Goal: Information Seeking & Learning: Compare options

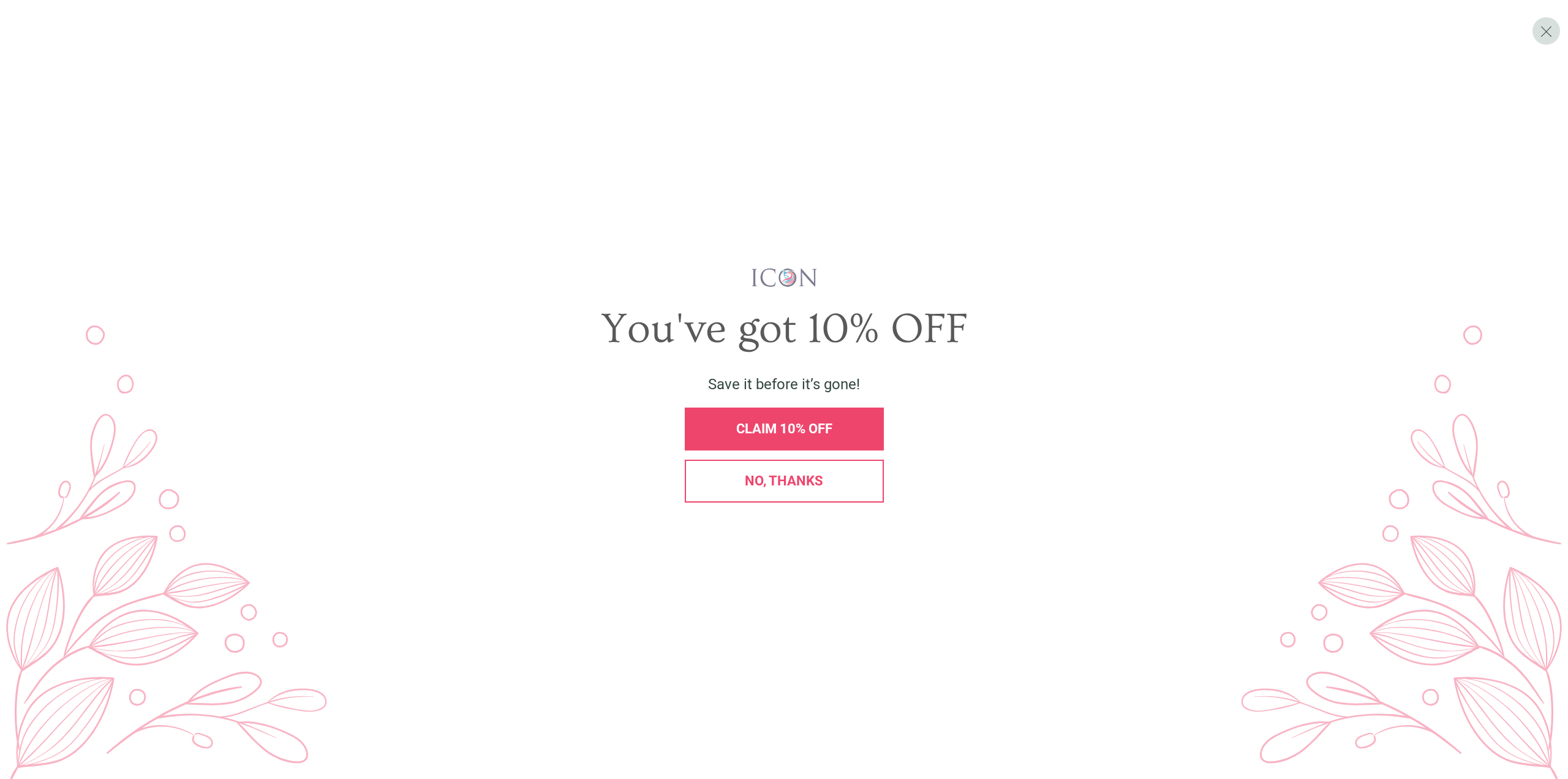
drag, startPoint x: 803, startPoint y: 489, endPoint x: 824, endPoint y: 486, distance: 21.2
click at [803, 489] on div "No, thanks" at bounding box center [784, 481] width 199 height 43
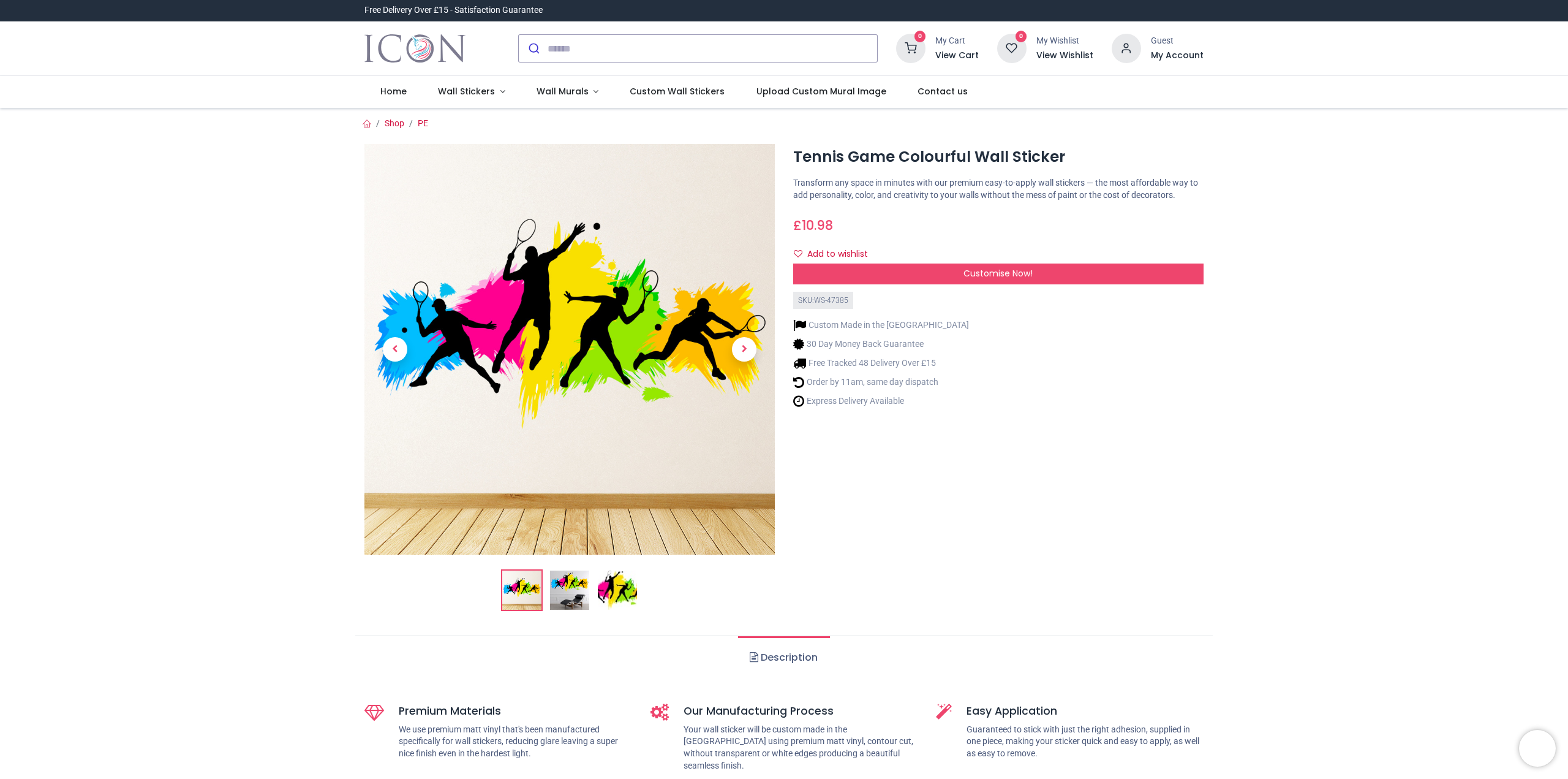
click at [574, 586] on img at bounding box center [569, 590] width 39 height 39
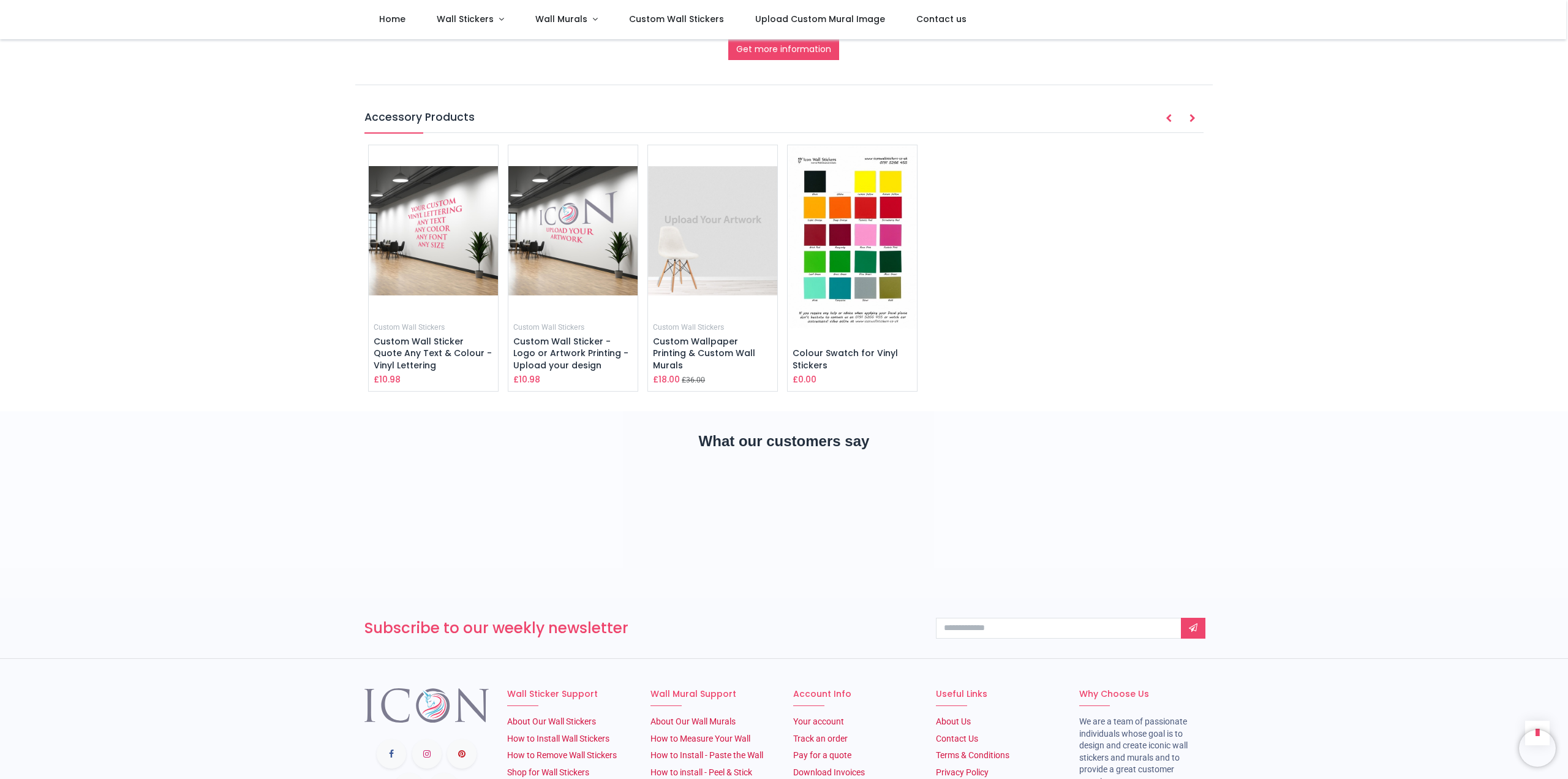
scroll to position [817, 0]
